Goal: Information Seeking & Learning: Learn about a topic

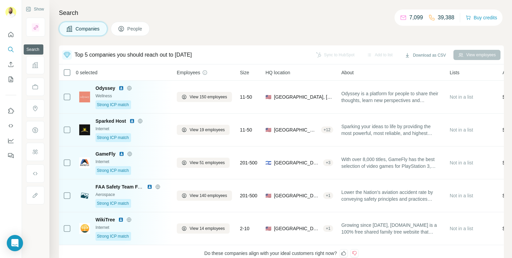
click at [9, 41] on nav at bounding box center [10, 56] width 11 height 57
click at [9, 38] on button "Quick start" at bounding box center [10, 34] width 11 height 12
click at [14, 48] on icon "Search" at bounding box center [10, 49] width 7 height 7
click at [9, 38] on button "Quick start" at bounding box center [10, 34] width 11 height 12
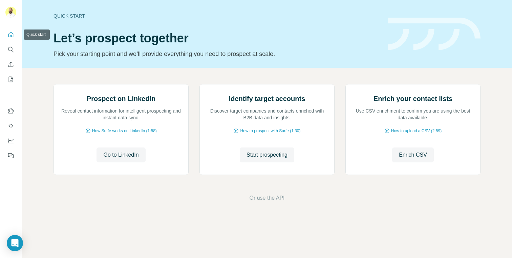
click at [9, 37] on icon "Quick start" at bounding box center [10, 34] width 5 height 5
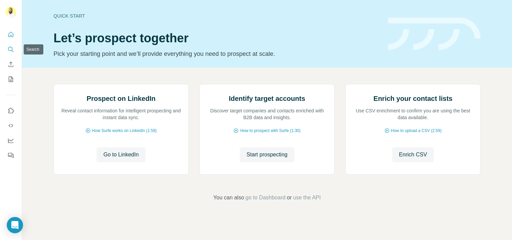
click at [13, 46] on icon "Search" at bounding box center [10, 49] width 7 height 7
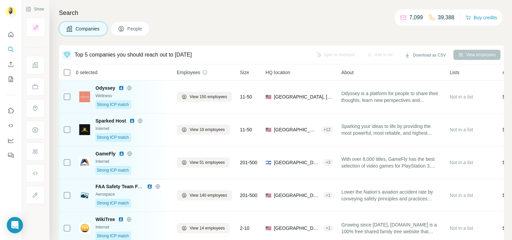
click at [138, 35] on button "People" at bounding box center [130, 29] width 39 height 14
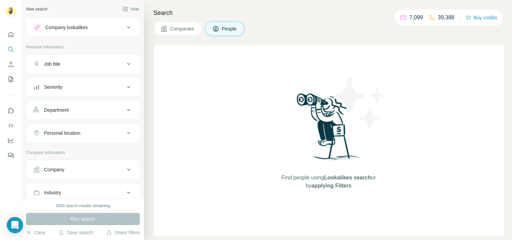
click at [183, 30] on span "Companies" at bounding box center [182, 28] width 25 height 7
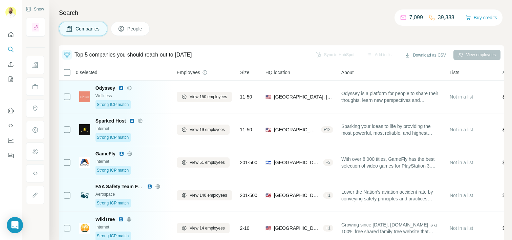
click at [90, 28] on span "Companies" at bounding box center [87, 28] width 25 height 7
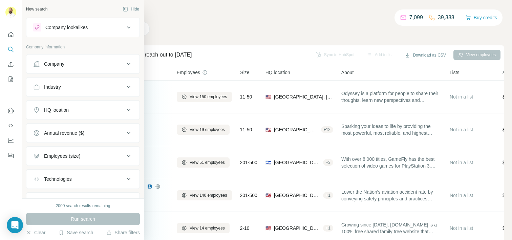
click at [31, 30] on button "Company lookalikes" at bounding box center [82, 27] width 113 height 16
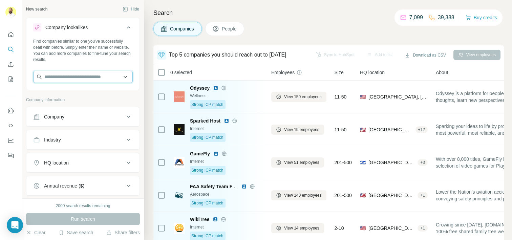
click at [67, 80] on input "text" at bounding box center [82, 77] width 99 height 12
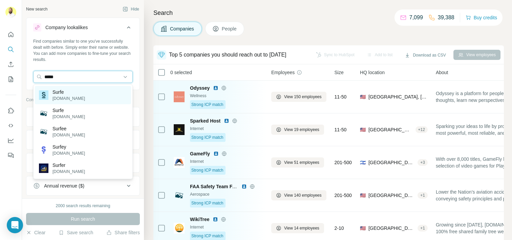
type input "*****"
click at [49, 99] on div "Surfe surfe.com" at bounding box center [62, 95] width 46 height 13
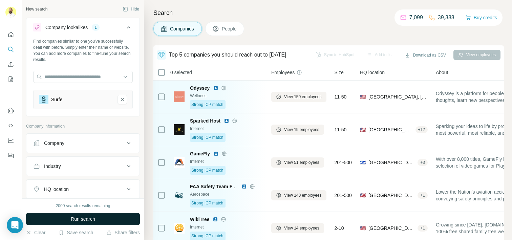
click at [62, 221] on button "Run search" at bounding box center [83, 219] width 114 height 12
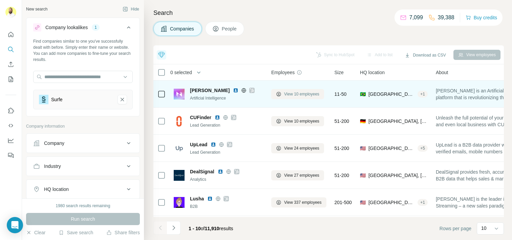
click at [287, 91] on span "View 10 employees" at bounding box center [301, 94] width 35 height 6
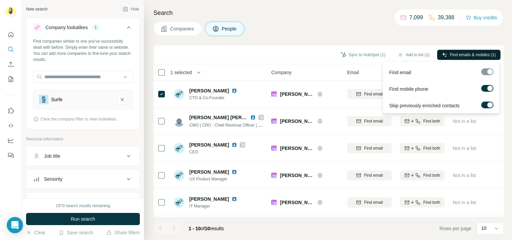
click at [463, 56] on span "Find emails & mobiles (1)" at bounding box center [473, 55] width 46 height 6
click at [296, 34] on div "Companies People" at bounding box center [328, 29] width 350 height 14
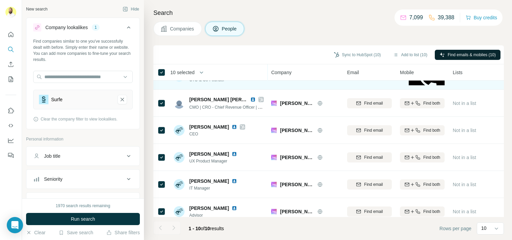
scroll to position [16, 0]
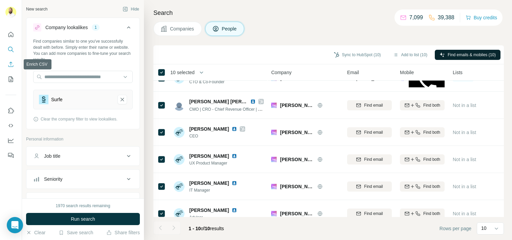
click at [9, 65] on icon "Enrich CSV" at bounding box center [10, 64] width 7 height 7
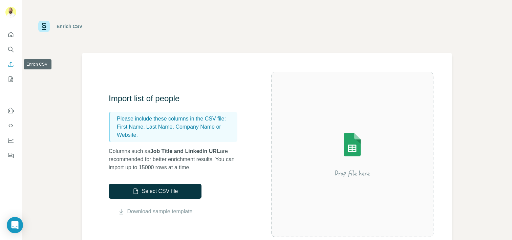
click at [9, 65] on icon "Enrich CSV" at bounding box center [10, 64] width 7 height 7
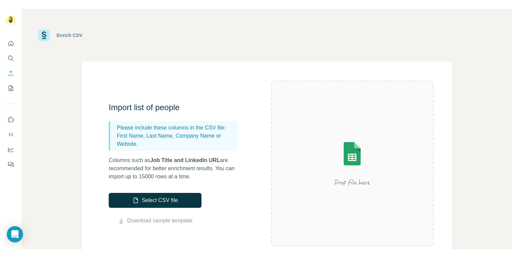
scroll to position [13, 0]
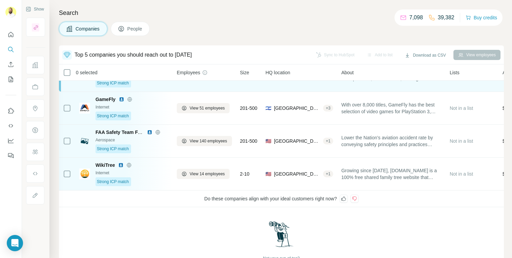
scroll to position [56, 0]
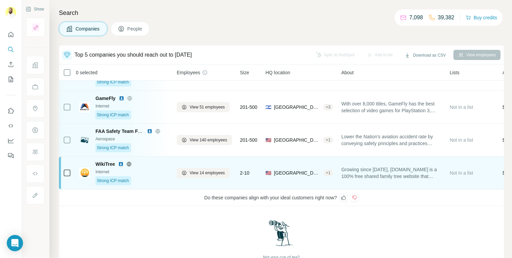
click at [330, 175] on div "+ 1" at bounding box center [328, 173] width 10 height 6
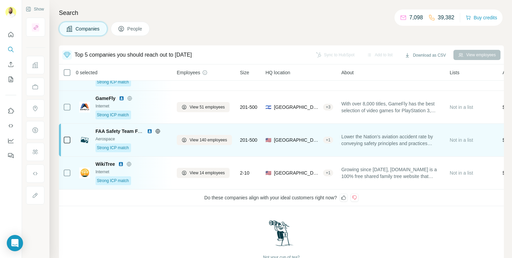
click at [330, 138] on div "+ 1" at bounding box center [328, 140] width 10 height 6
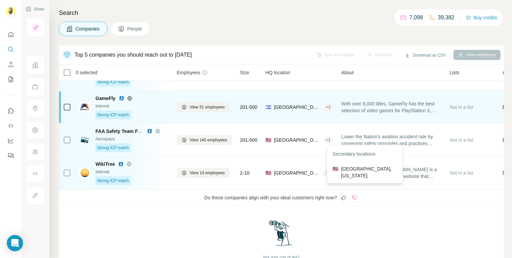
click at [333, 109] on div "+ 3" at bounding box center [328, 107] width 10 height 6
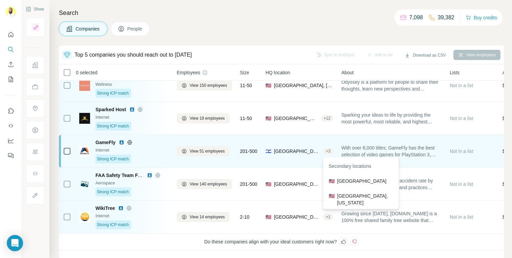
scroll to position [10, 0]
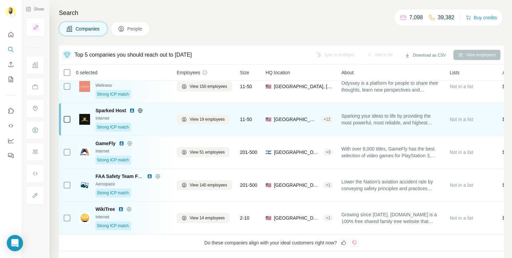
click at [327, 115] on div "🇺🇸 [GEOGRAPHIC_DATA], [US_STATE] + 12" at bounding box center [299, 119] width 68 height 24
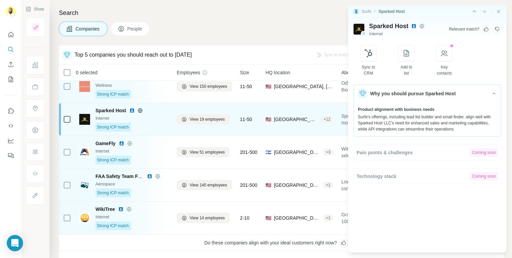
click at [327, 115] on div "🇺🇸 [GEOGRAPHIC_DATA], [US_STATE] + 12" at bounding box center [299, 119] width 68 height 24
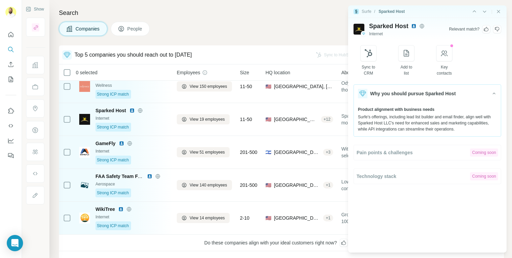
click at [494, 10] on div "|" at bounding box center [486, 11] width 30 height 7
click at [496, 10] on icon "Close side panel" at bounding box center [497, 11] width 5 height 5
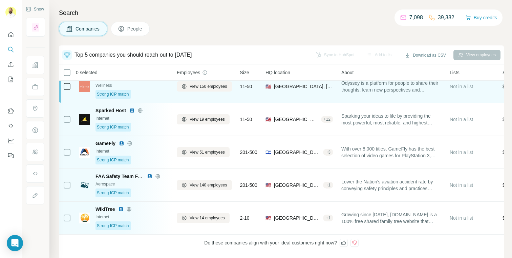
scroll to position [0, 0]
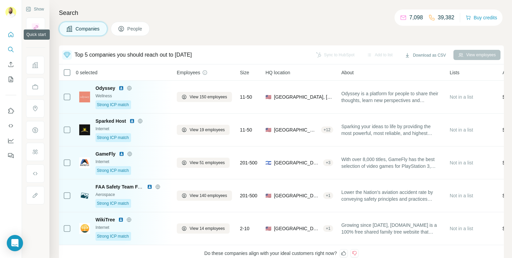
click at [12, 36] on icon "Quick start" at bounding box center [10, 34] width 7 height 7
